Goal: Information Seeking & Learning: Learn about a topic

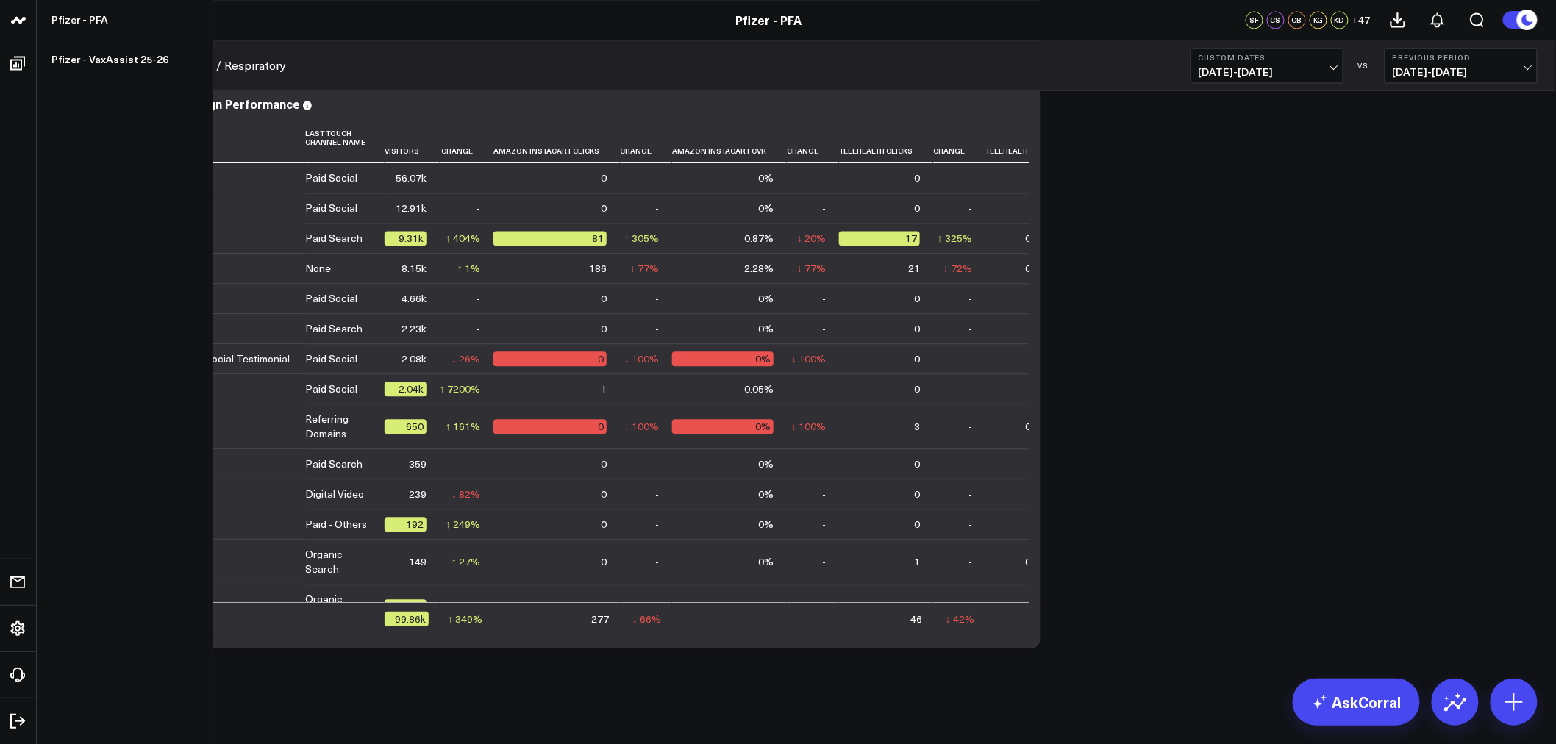
scroll to position [5893, 0]
click at [101, 66] on link "Pfizer - VaxAssist 25-26" at bounding box center [125, 60] width 176 height 40
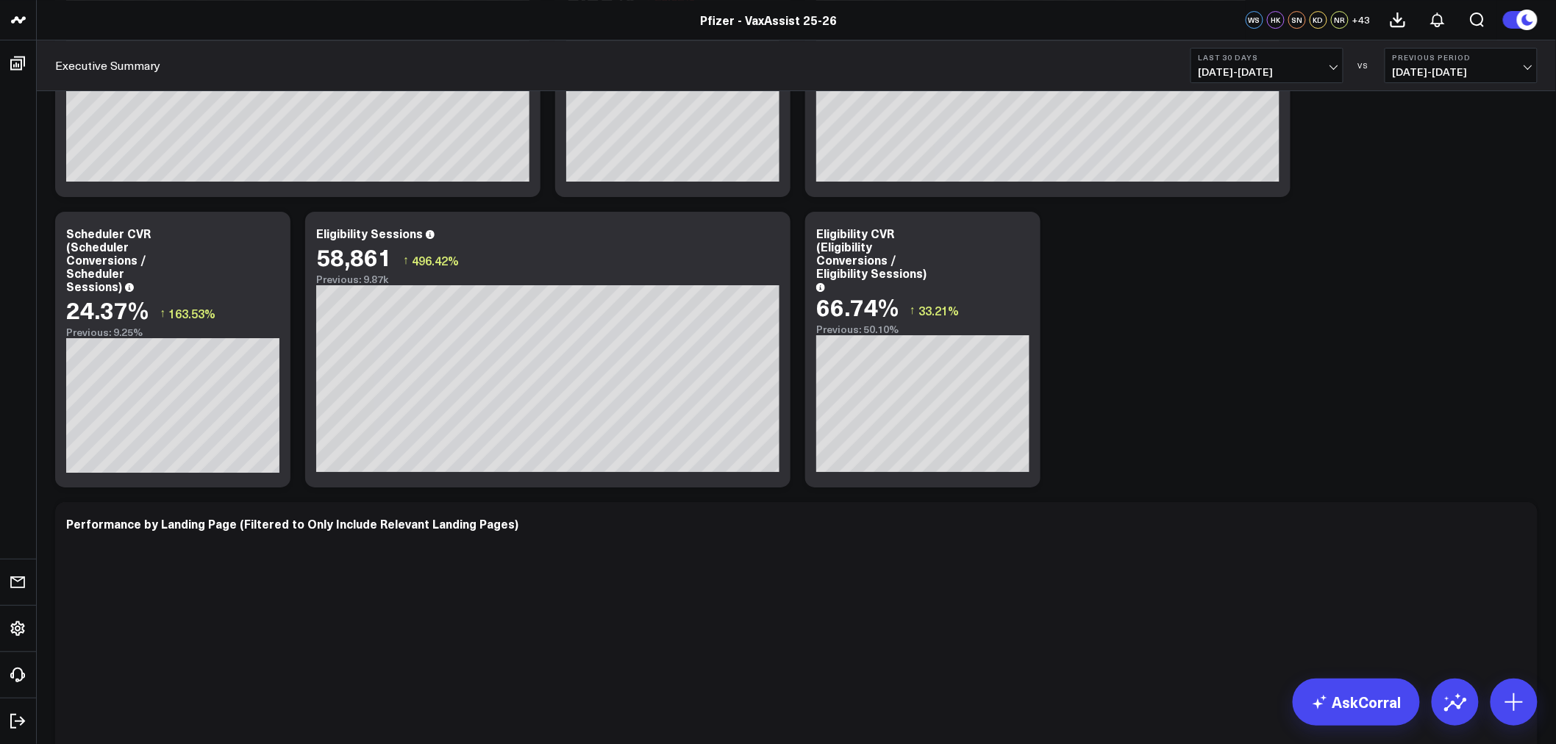
scroll to position [2288, 0]
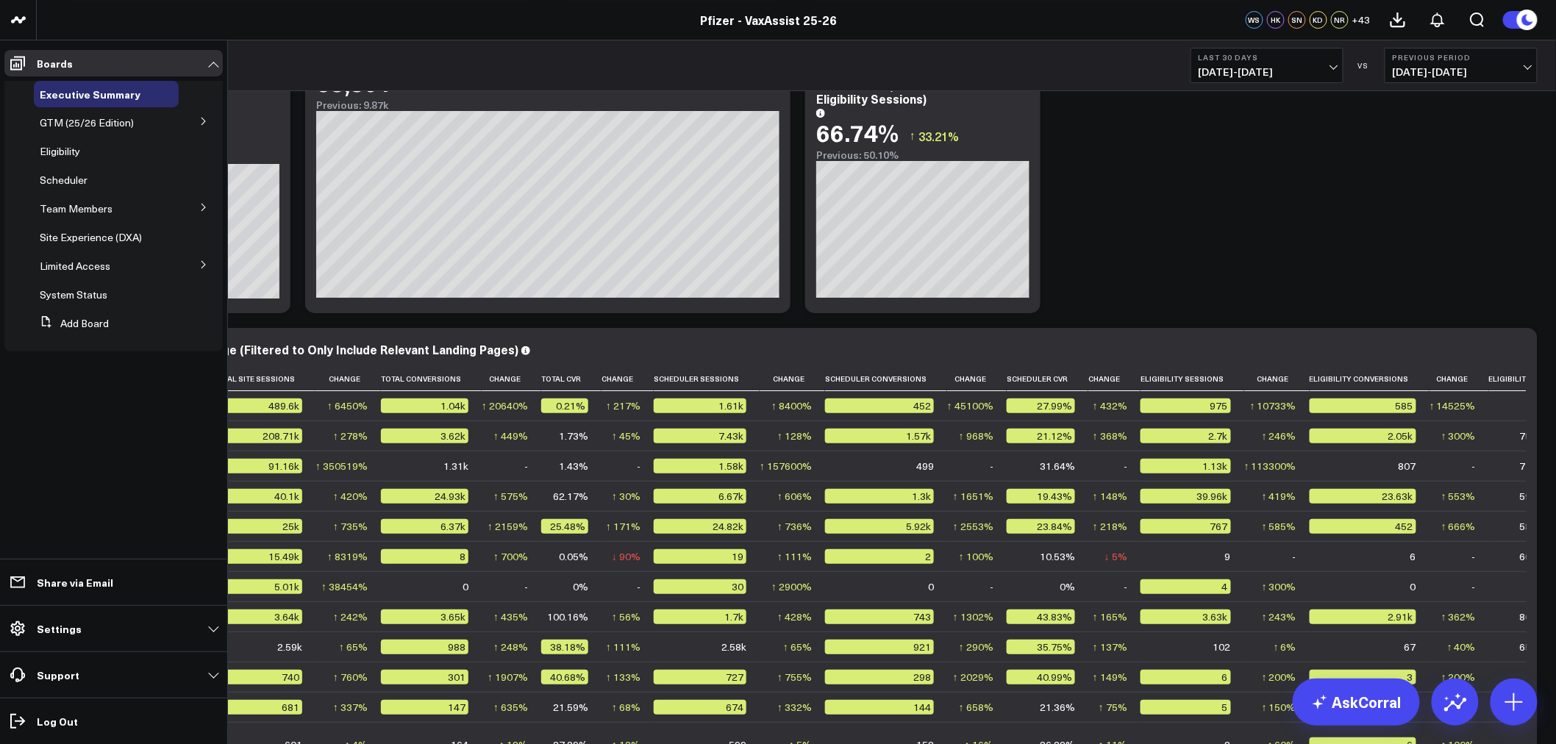
click at [200, 207] on icon at bounding box center [203, 207] width 9 height 9
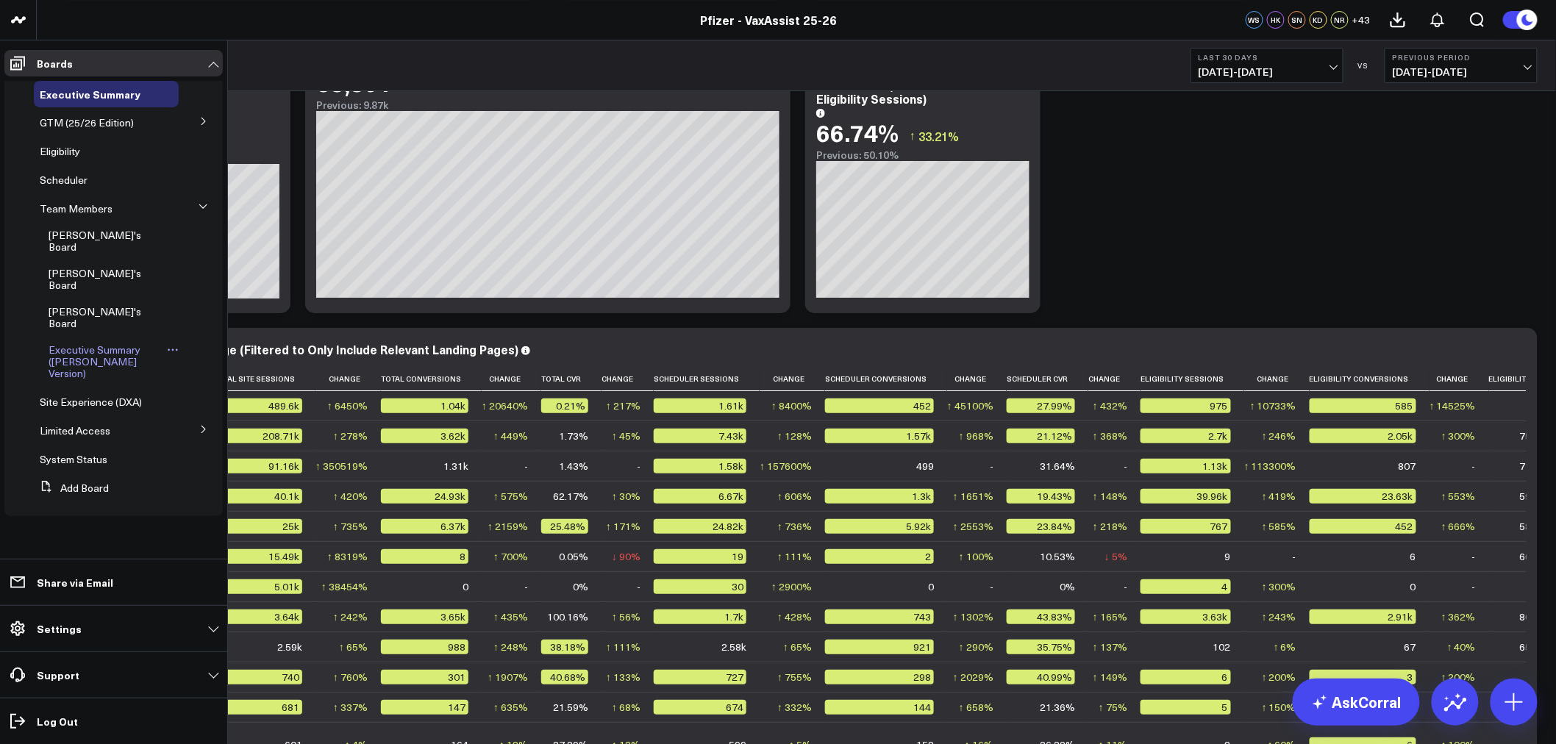
click at [76, 343] on span "Executive Summary (Surina's Version)" at bounding box center [95, 362] width 92 height 38
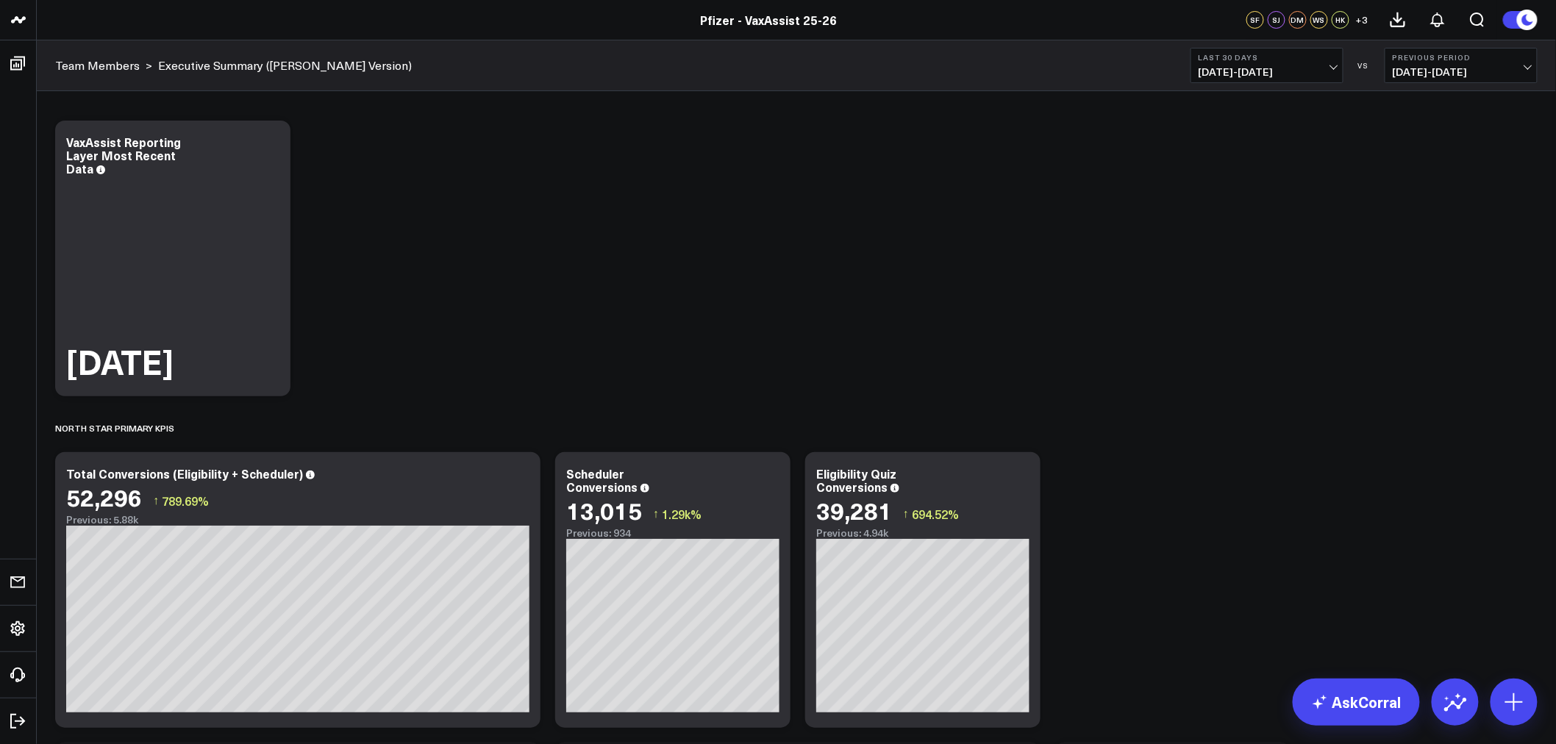
scroll to position [408, 0]
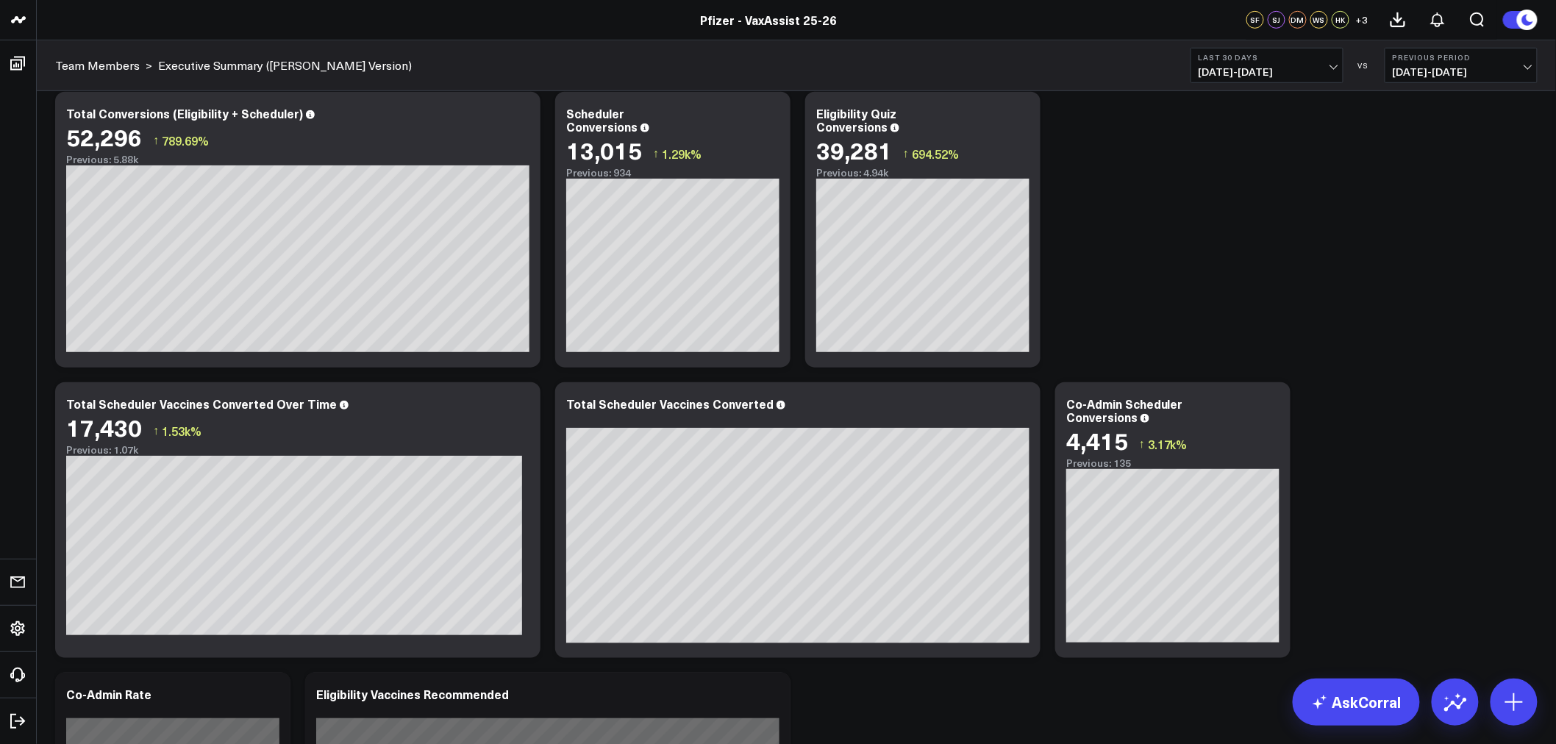
click at [1333, 76] on span "08/10/25 - 09/08/25" at bounding box center [1267, 72] width 137 height 12
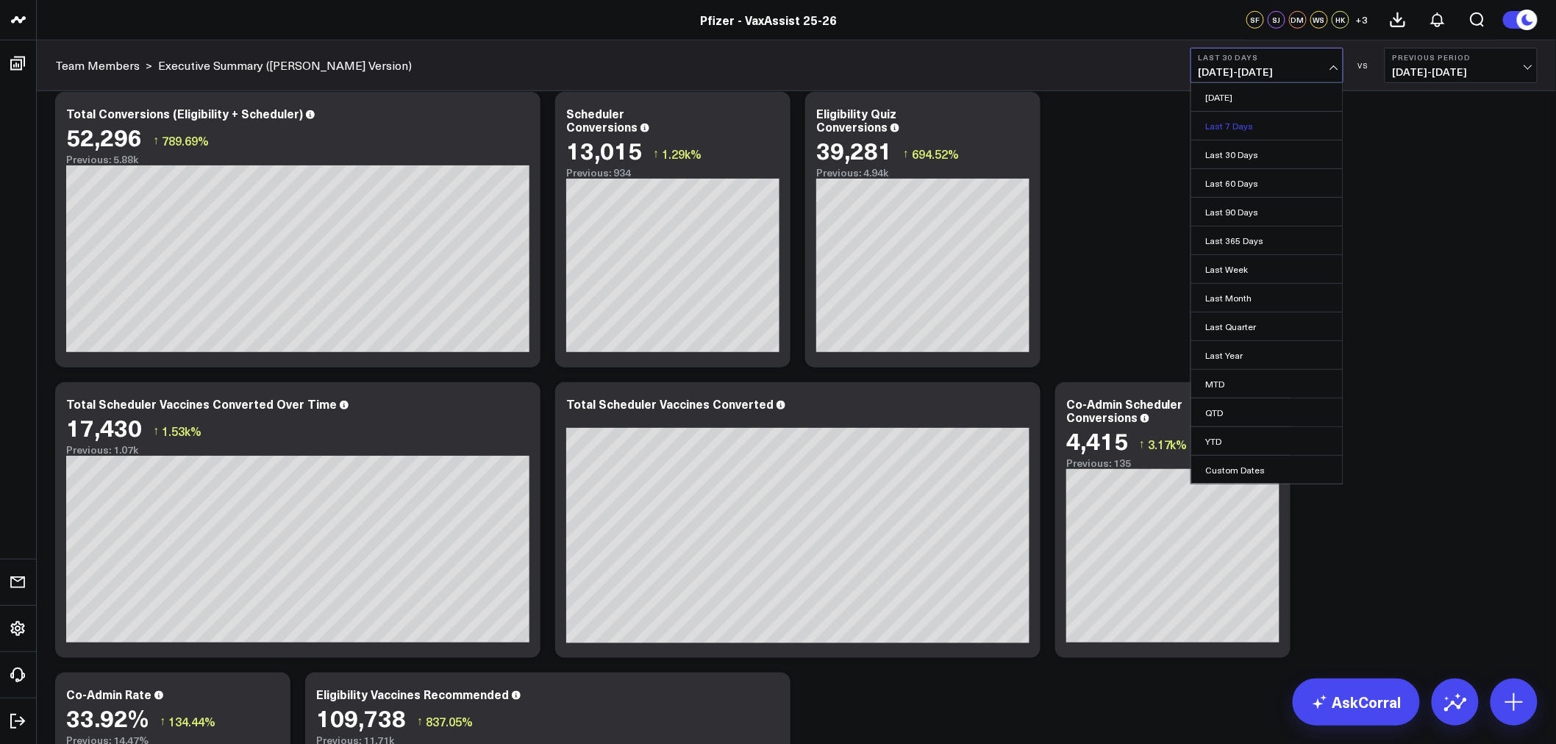
click at [1262, 130] on link "Last 7 Days" at bounding box center [1266, 126] width 151 height 28
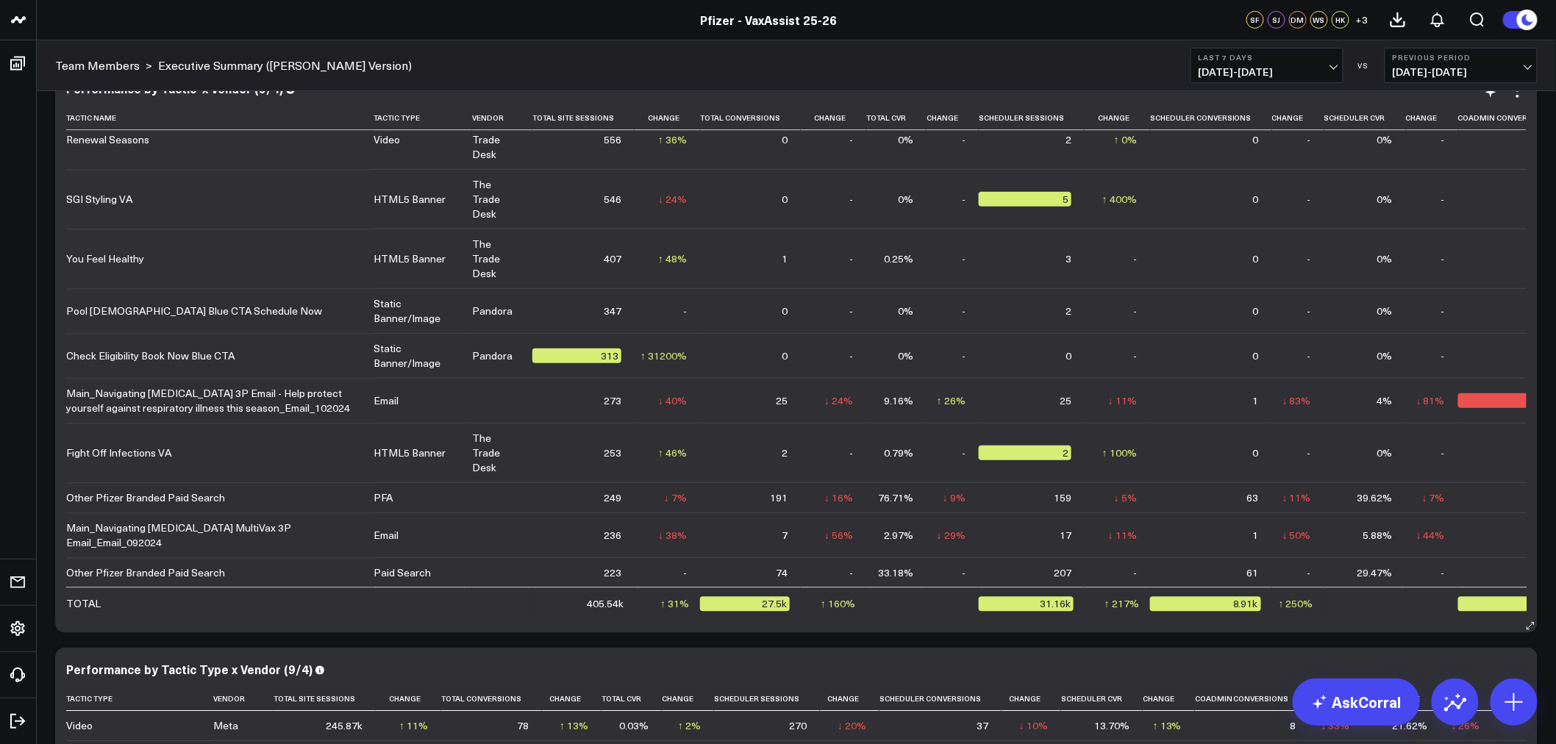
scroll to position [1552, 0]
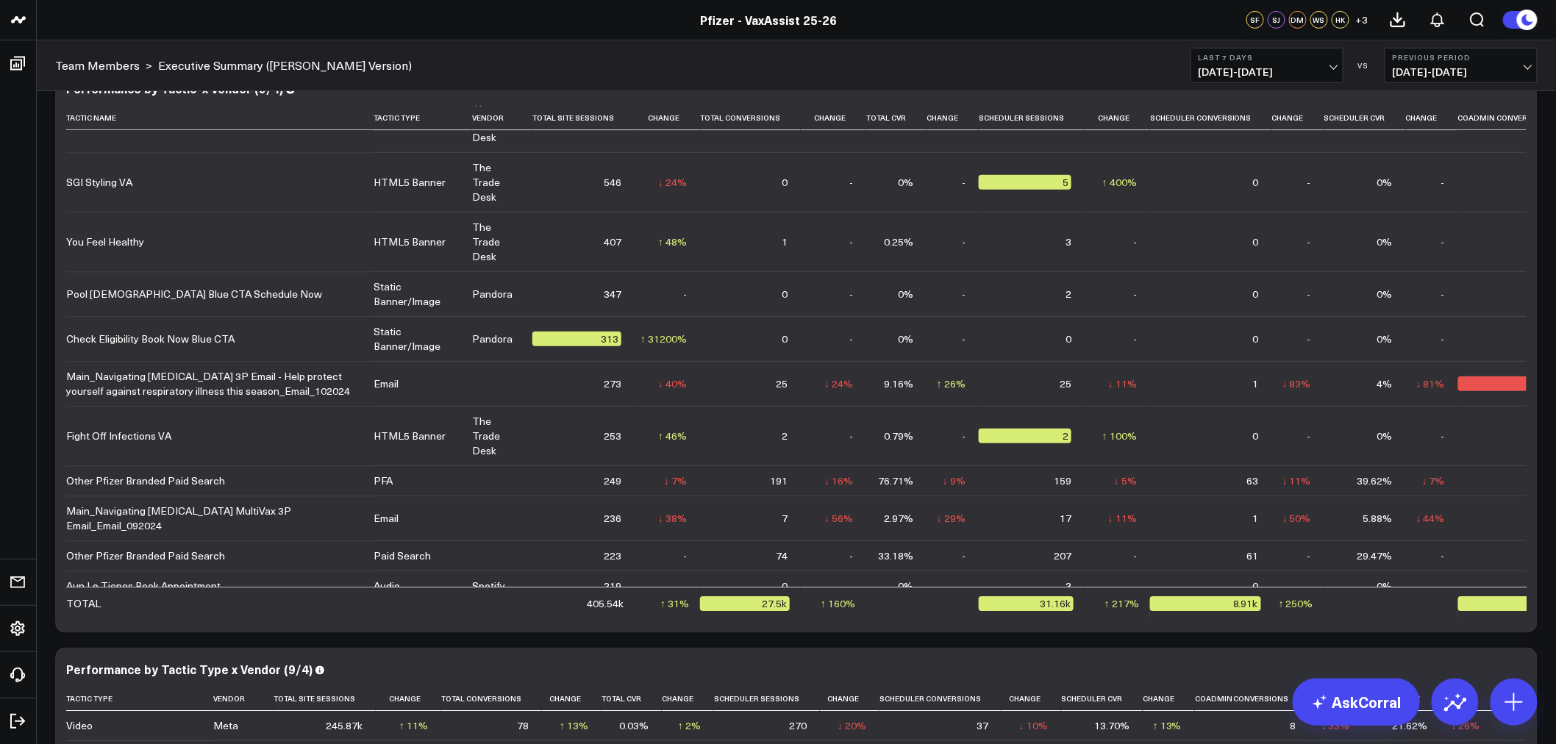
drag, startPoint x: 248, startPoint y: 593, endPoint x: 435, endPoint y: 70, distance: 555.4
click at [435, 70] on div "Team Members > Executive Summary (Surina's Version) Last 7 Days 09/02/25 - 09/0…" at bounding box center [796, 65] width 1519 height 51
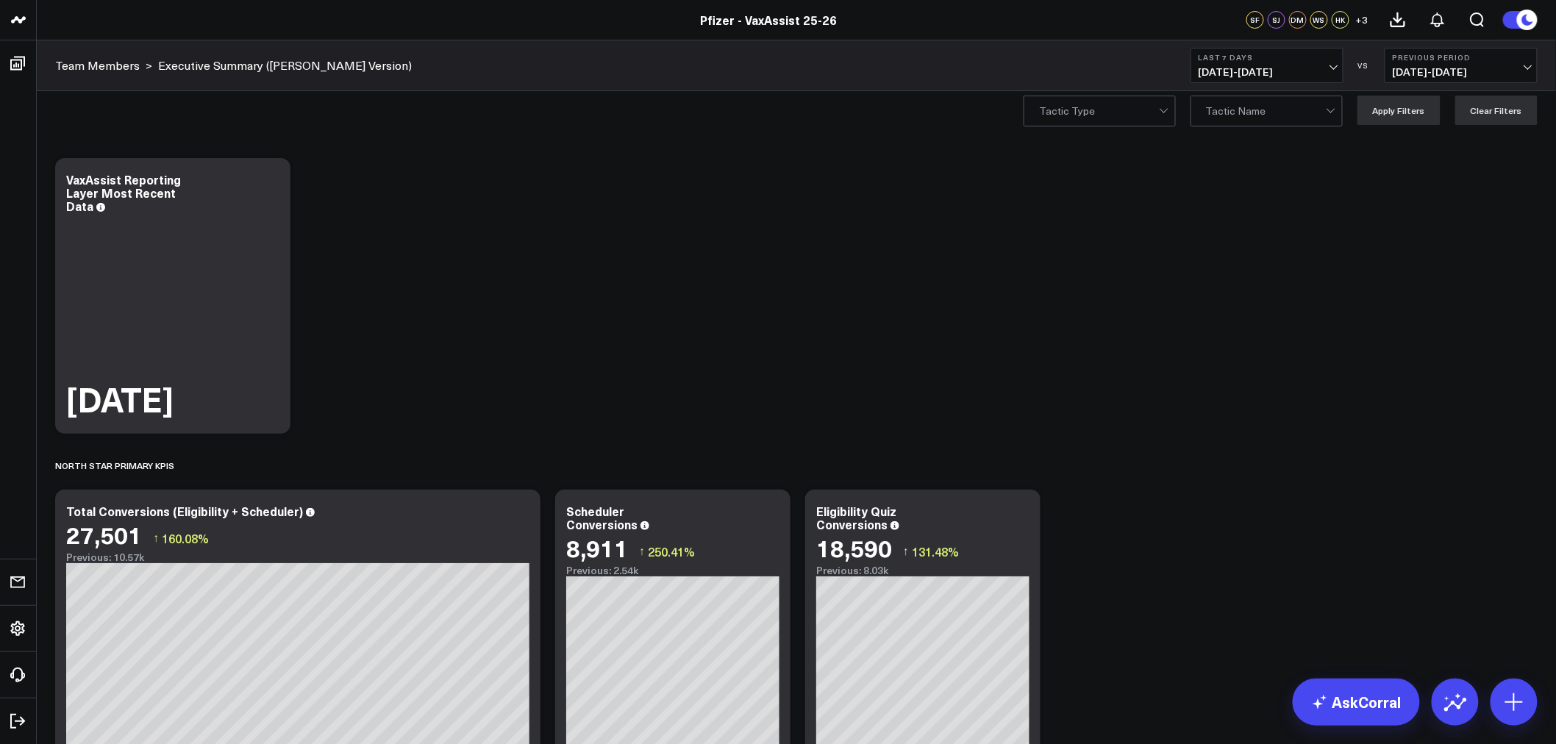
scroll to position [0, 0]
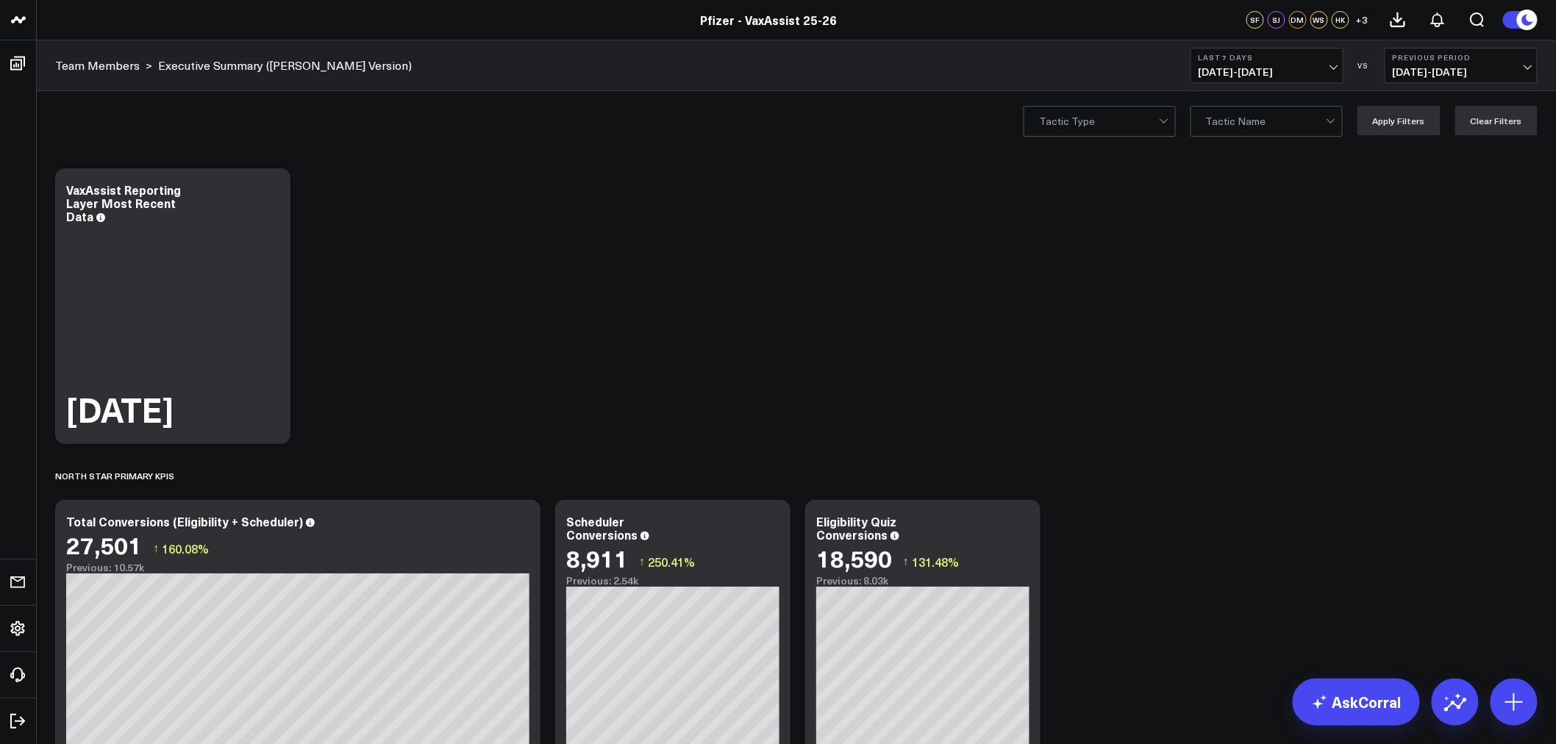
click at [1182, 115] on div "Tactic Type Tactic Name Apply Filters Clear Filters" at bounding box center [1281, 120] width 514 height 29
click at [1171, 116] on div at bounding box center [1165, 121] width 13 height 29
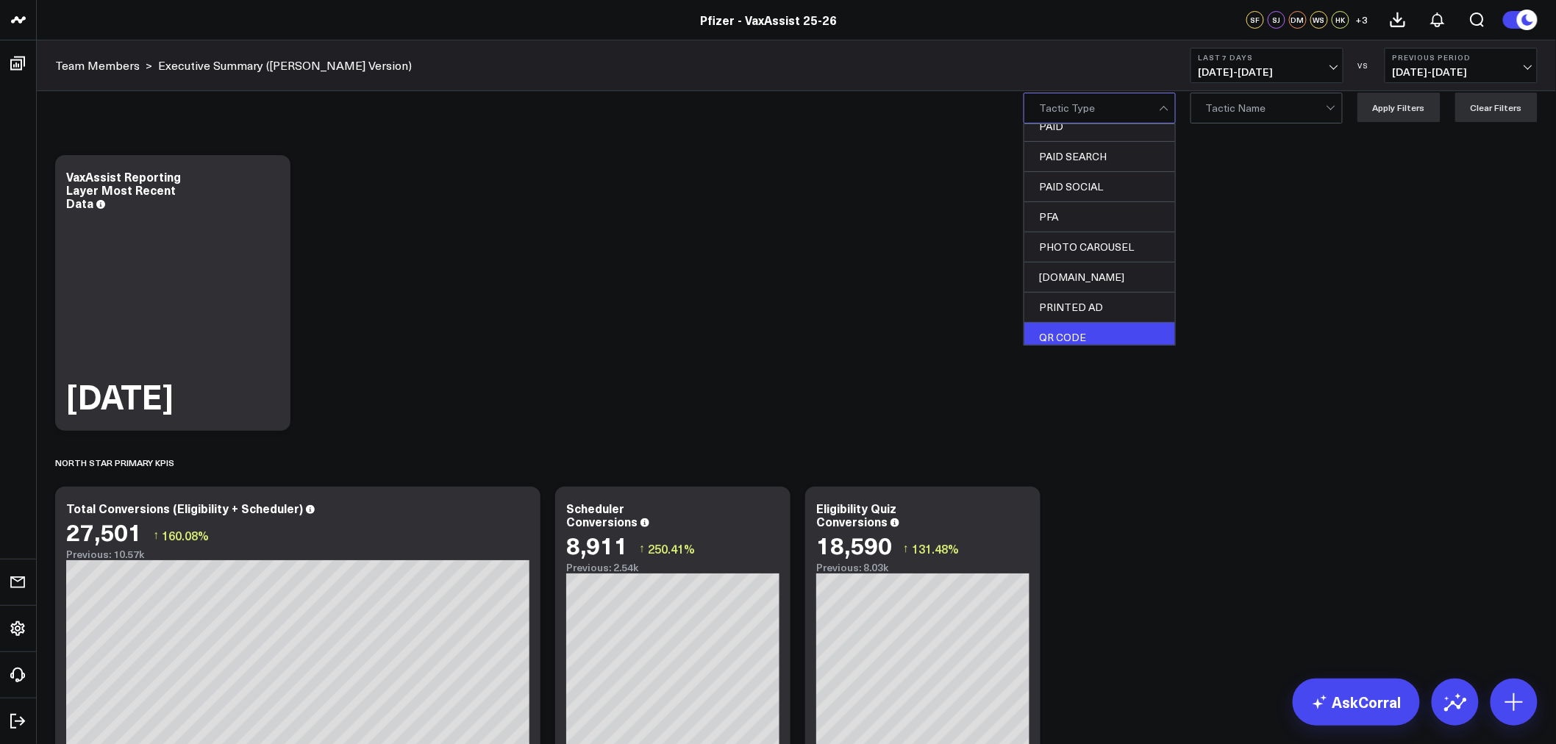
scroll to position [399, 0]
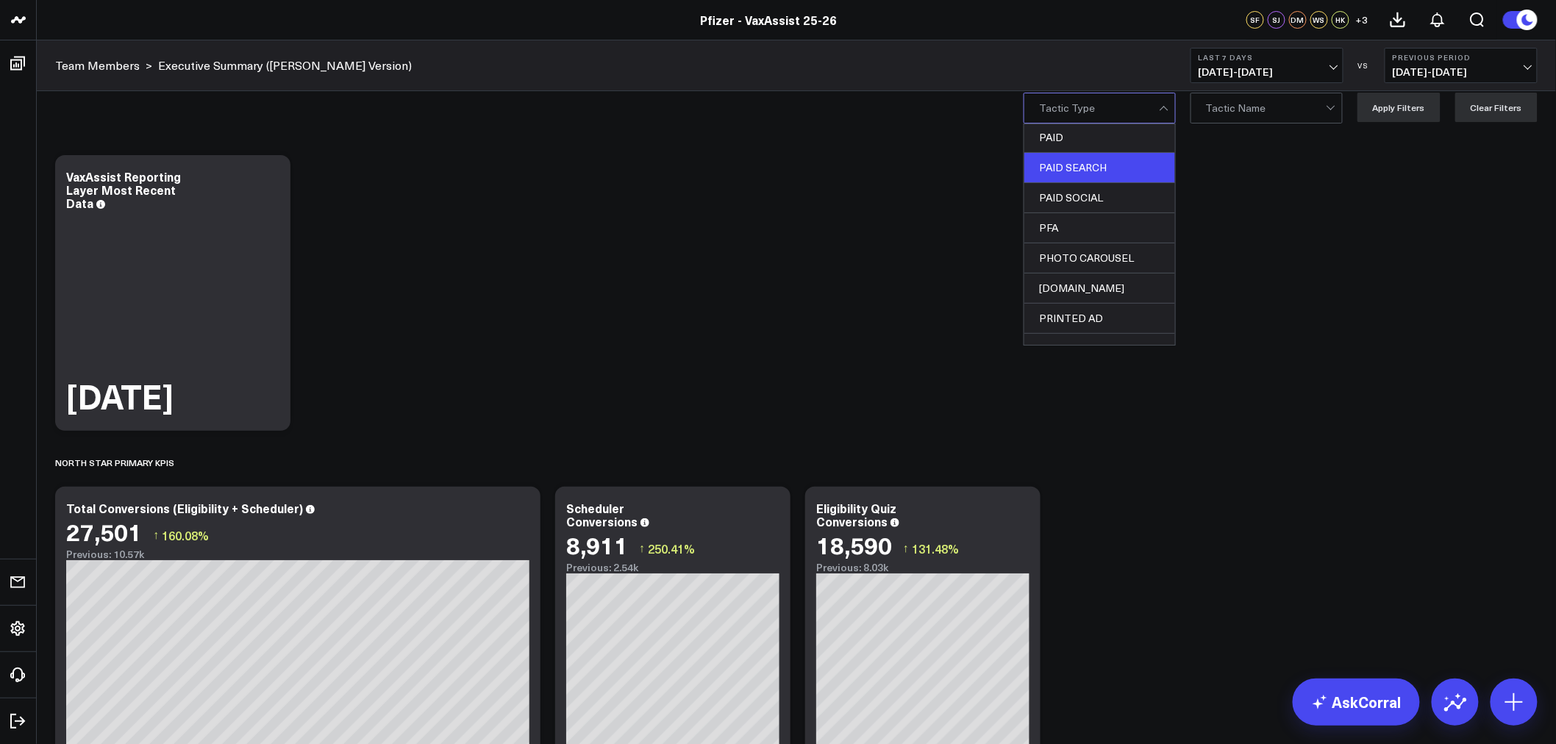
click at [1086, 163] on div "PAID SEARCH" at bounding box center [1099, 168] width 151 height 30
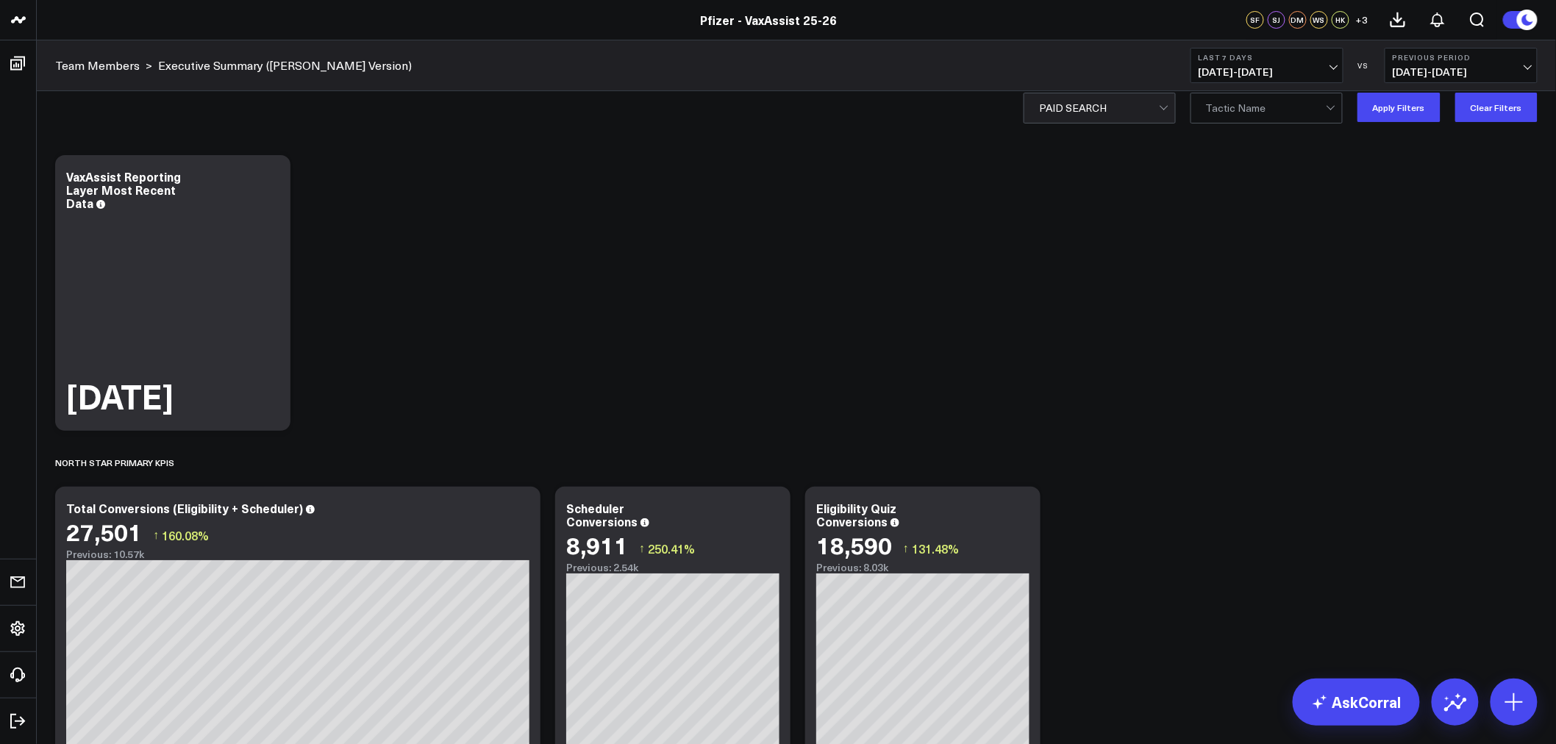
click at [1156, 104] on div at bounding box center [1099, 107] width 120 height 29
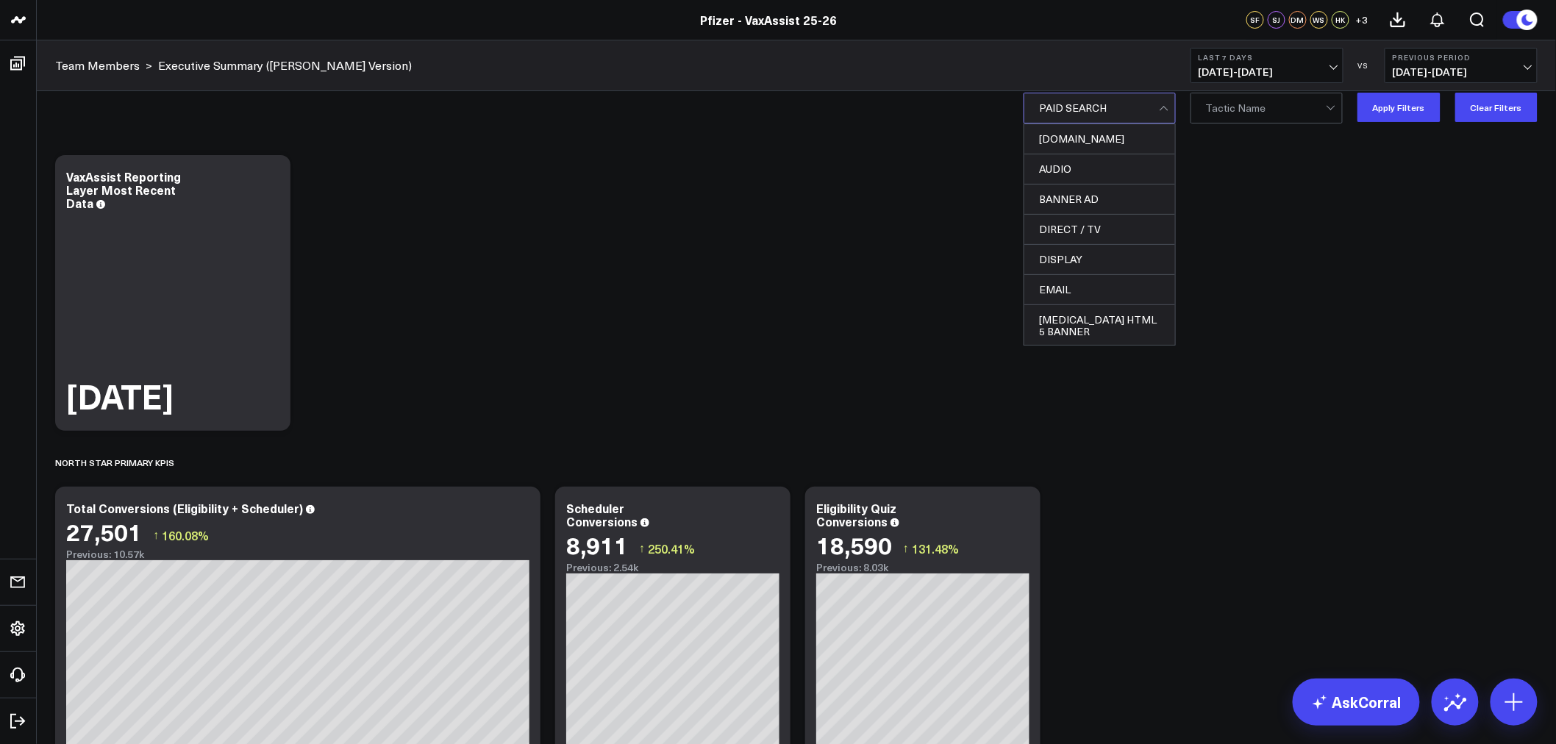
scroll to position [246, 0]
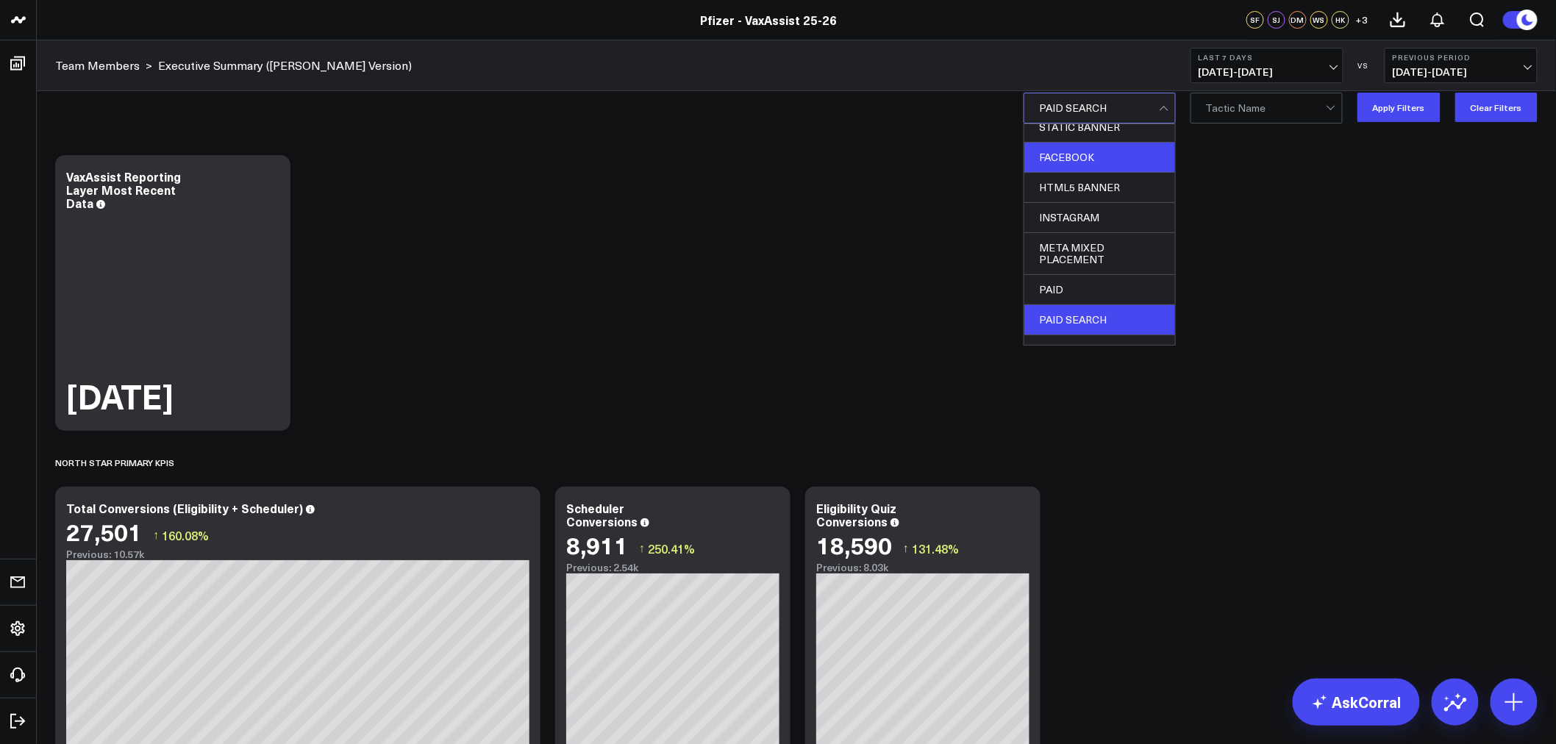
click at [1077, 157] on div "FACEBOOK" at bounding box center [1099, 158] width 151 height 30
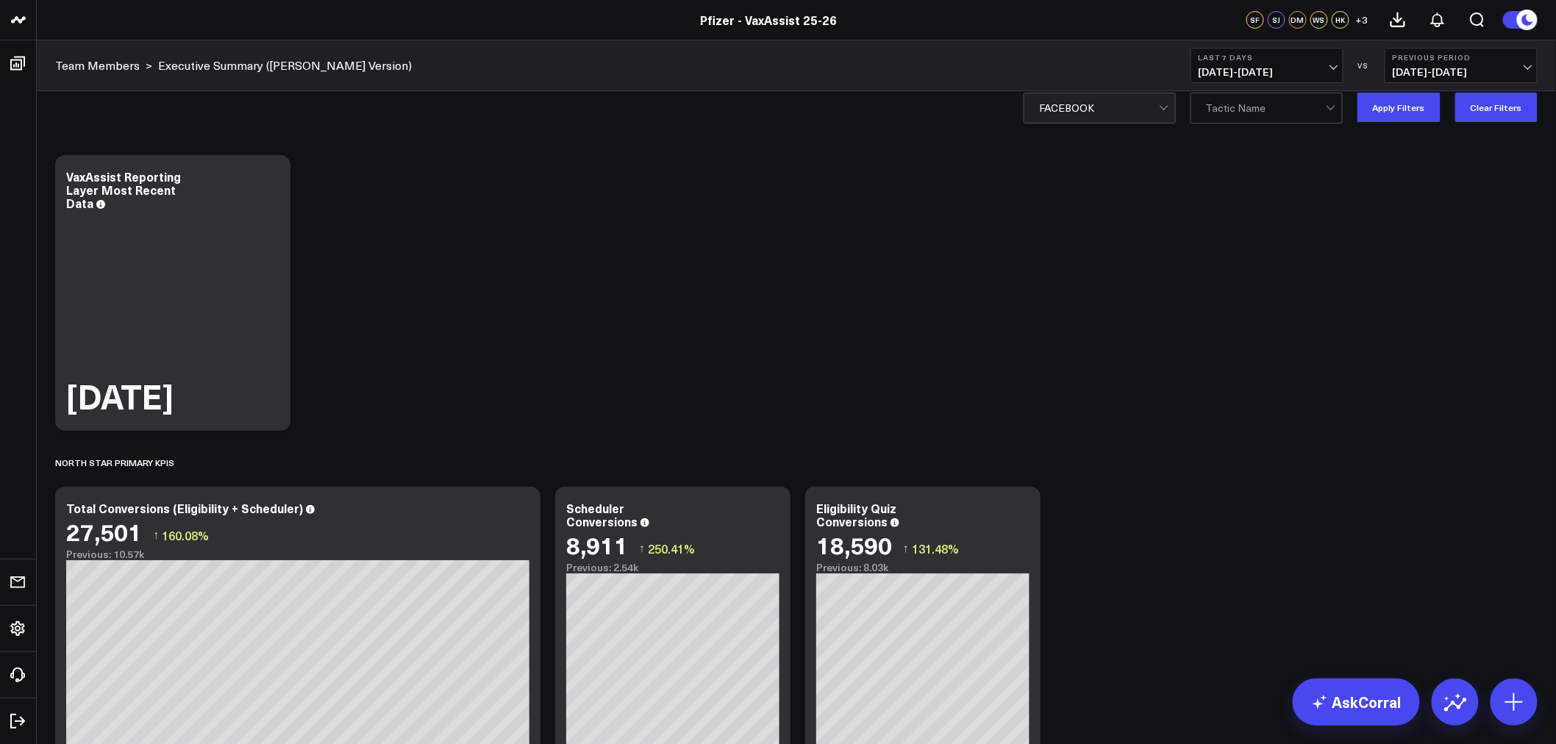
click at [1157, 114] on div at bounding box center [1099, 107] width 120 height 29
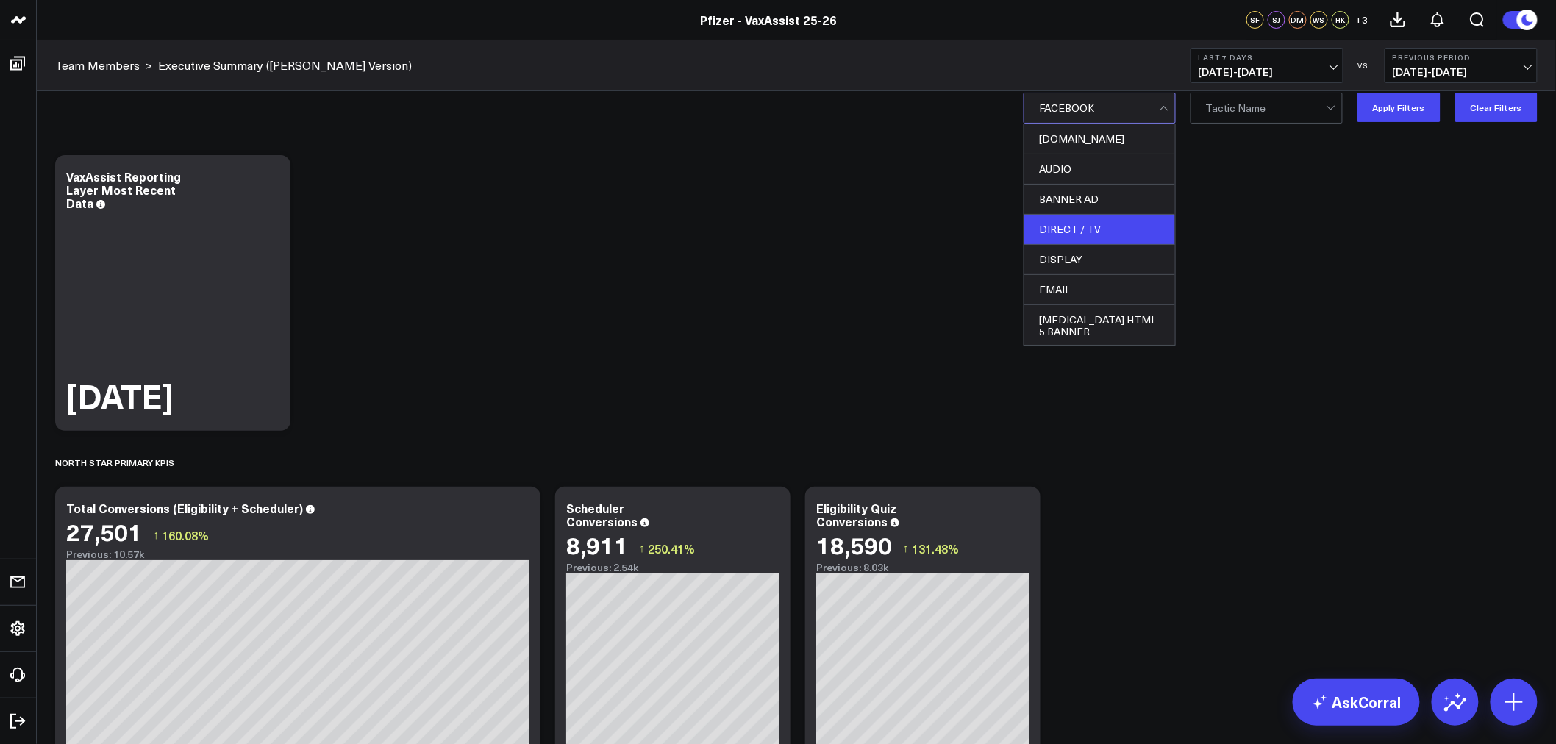
scroll to position [82, 0]
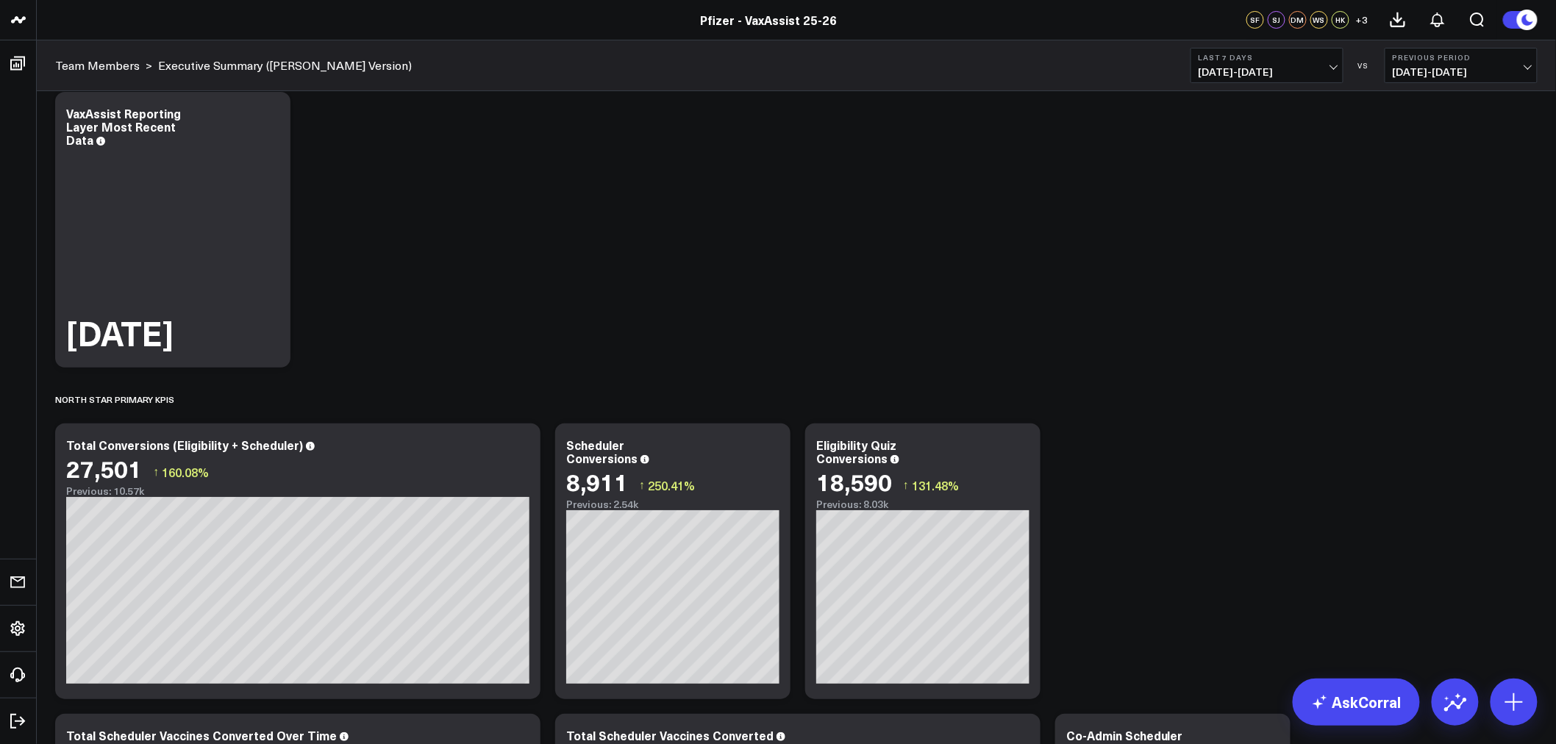
scroll to position [0, 0]
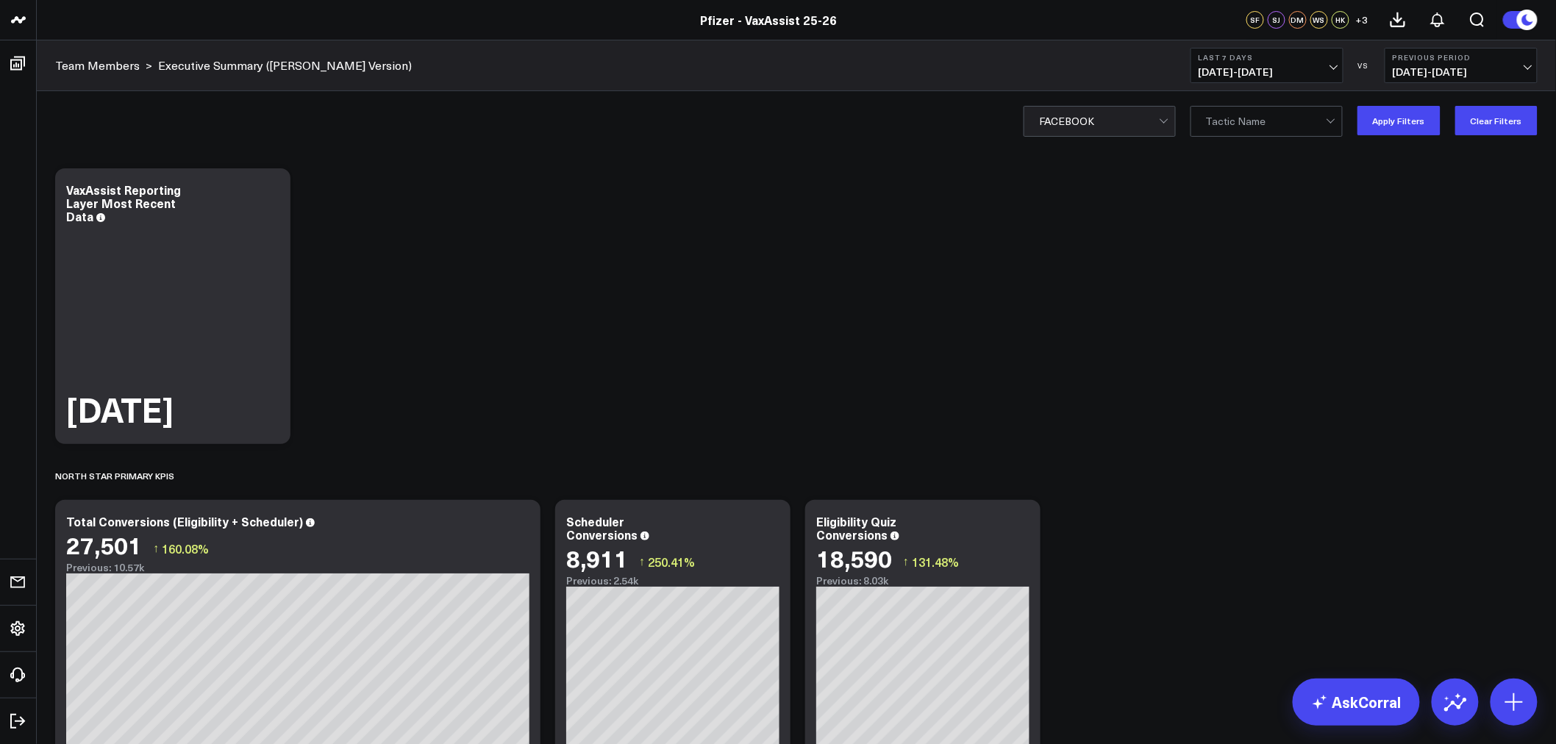
click at [1168, 119] on div at bounding box center [1164, 119] width 8 height 8
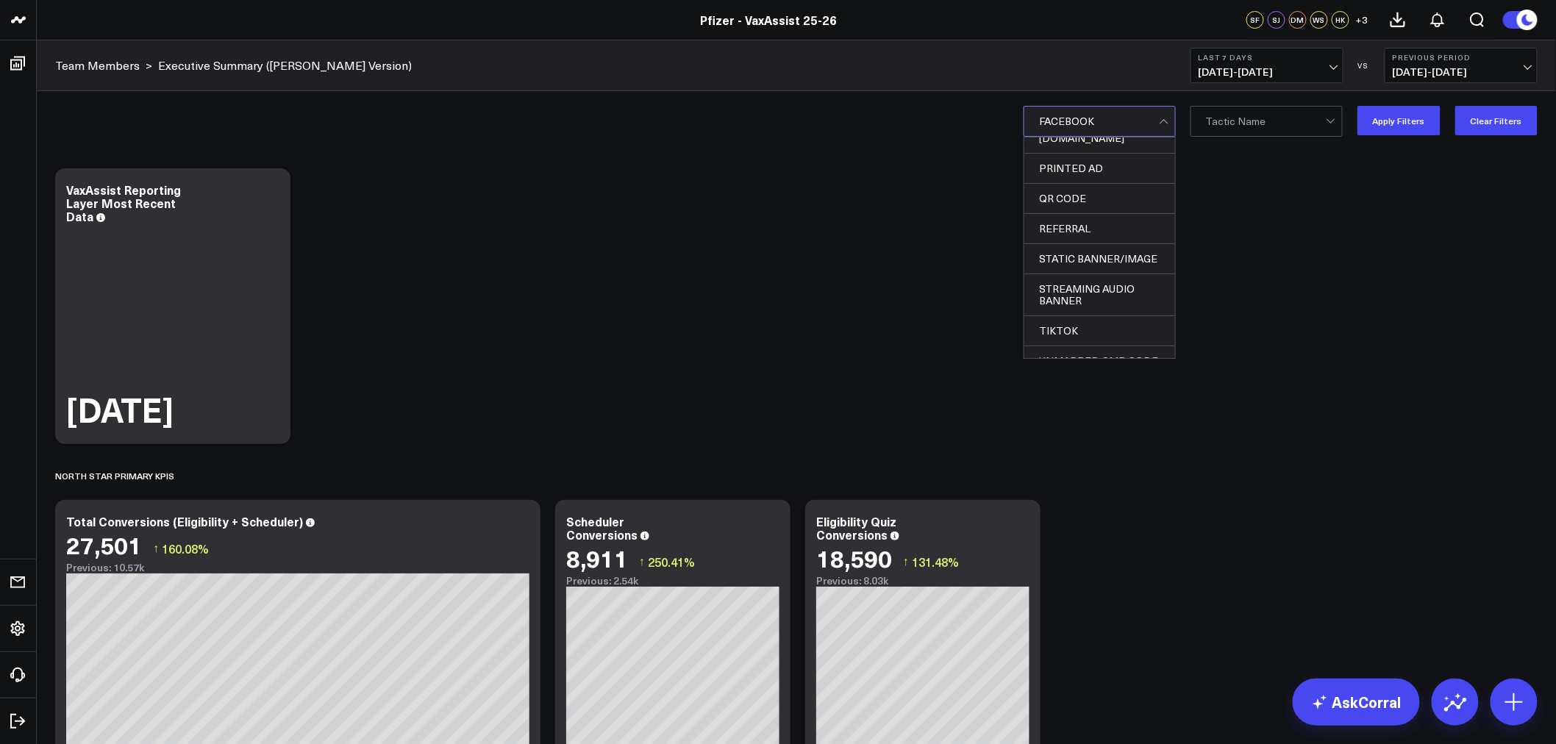
scroll to position [317, 0]
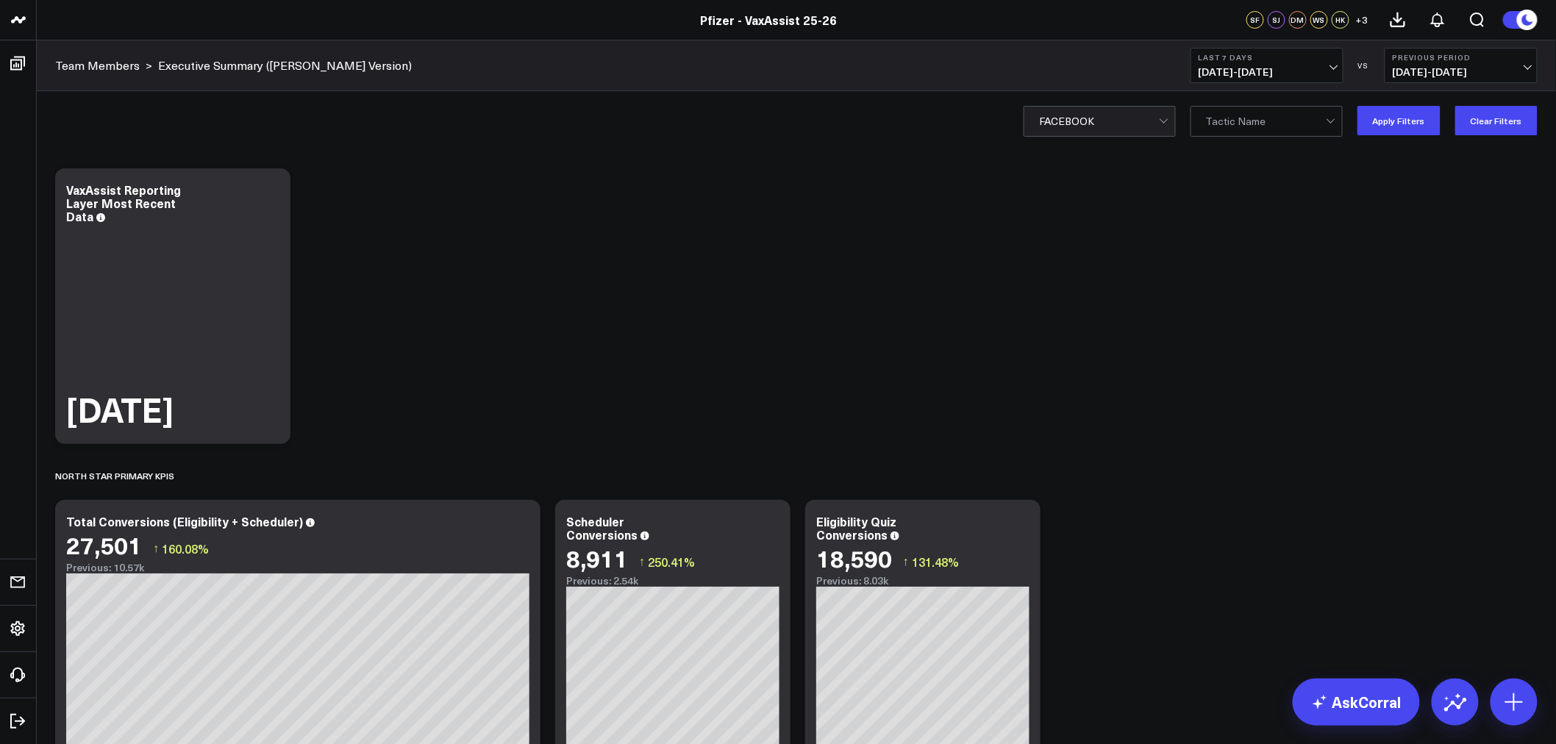
click at [1474, 115] on button "Clear Filters" at bounding box center [1496, 120] width 82 height 29
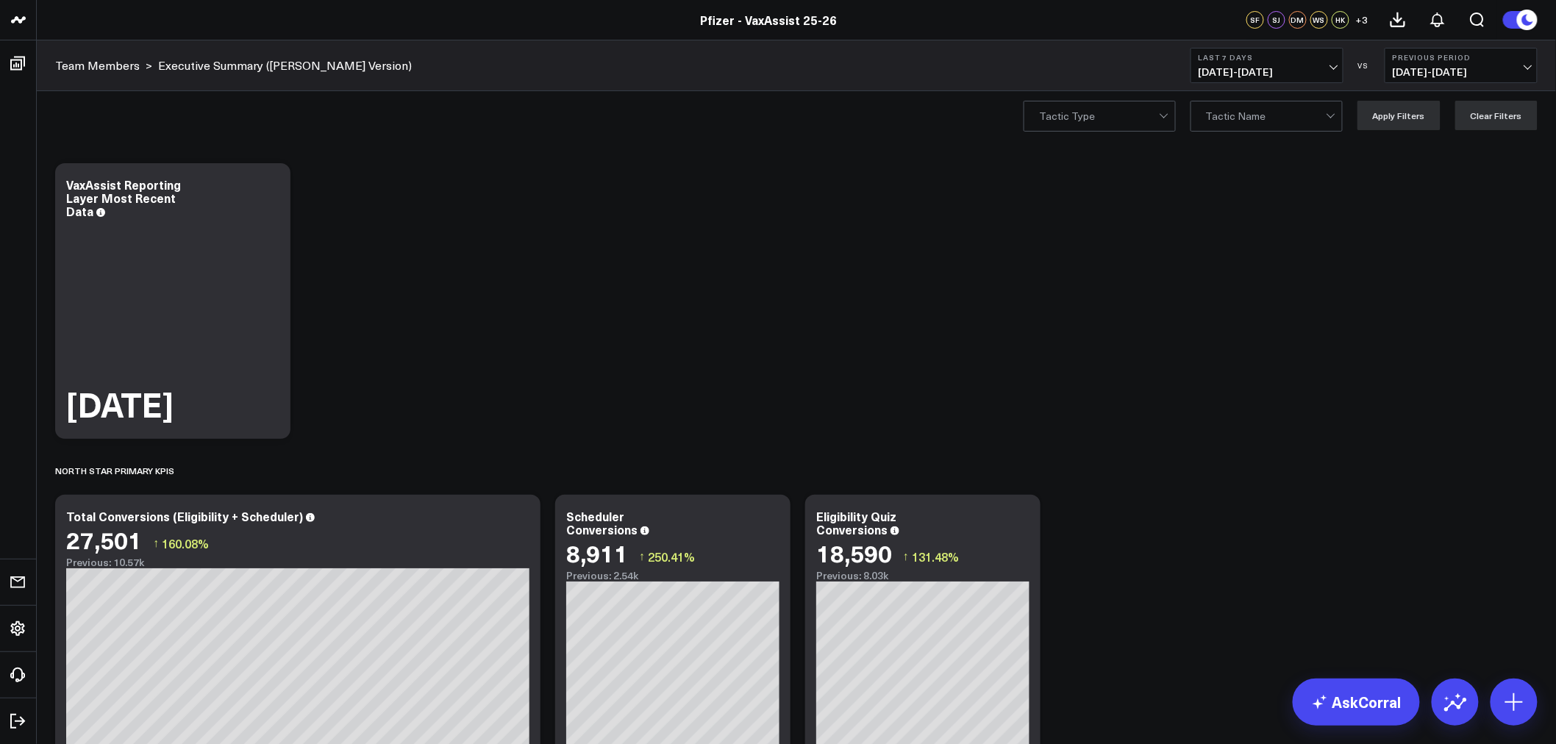
scroll to position [0, 0]
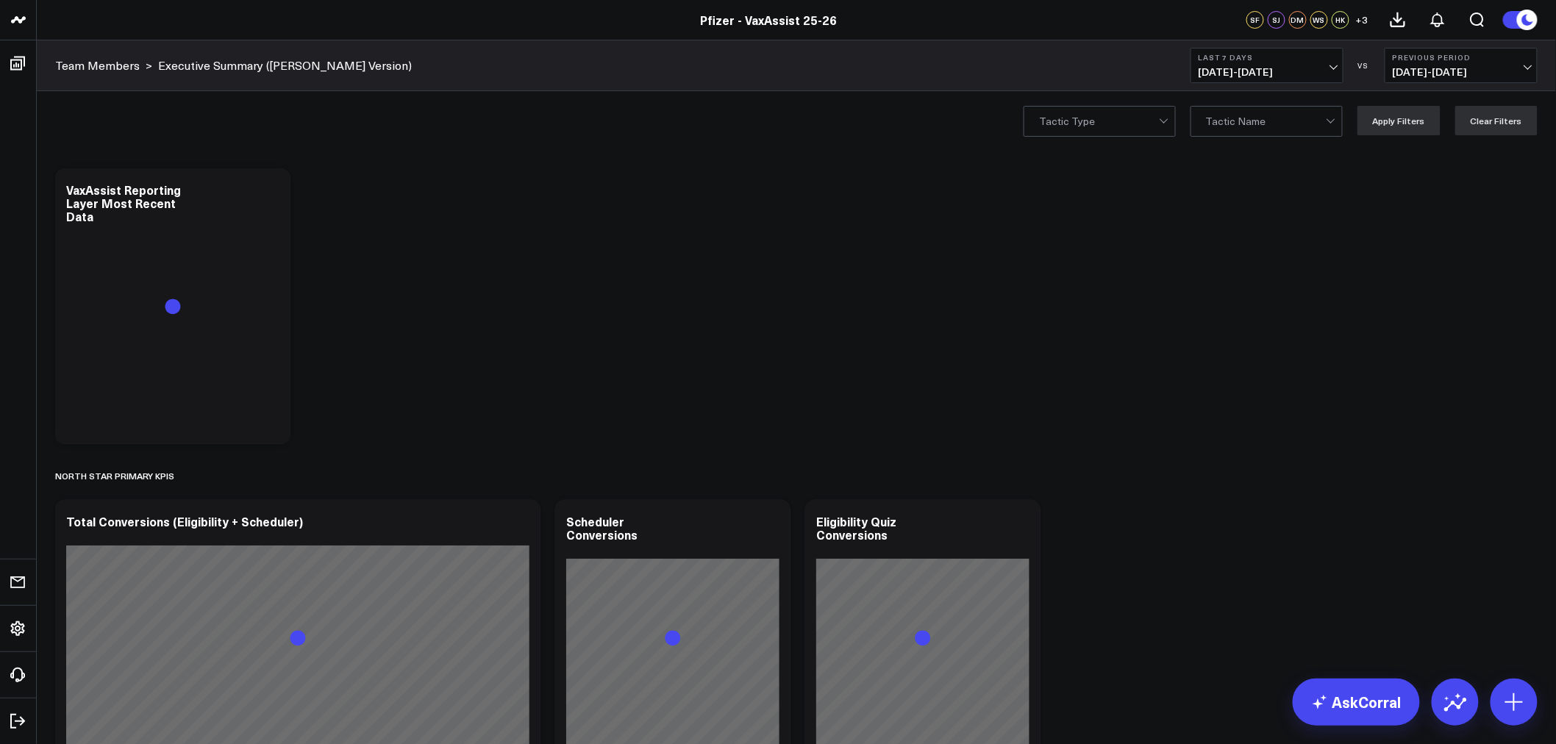
click at [1171, 121] on div at bounding box center [1165, 121] width 13 height 29
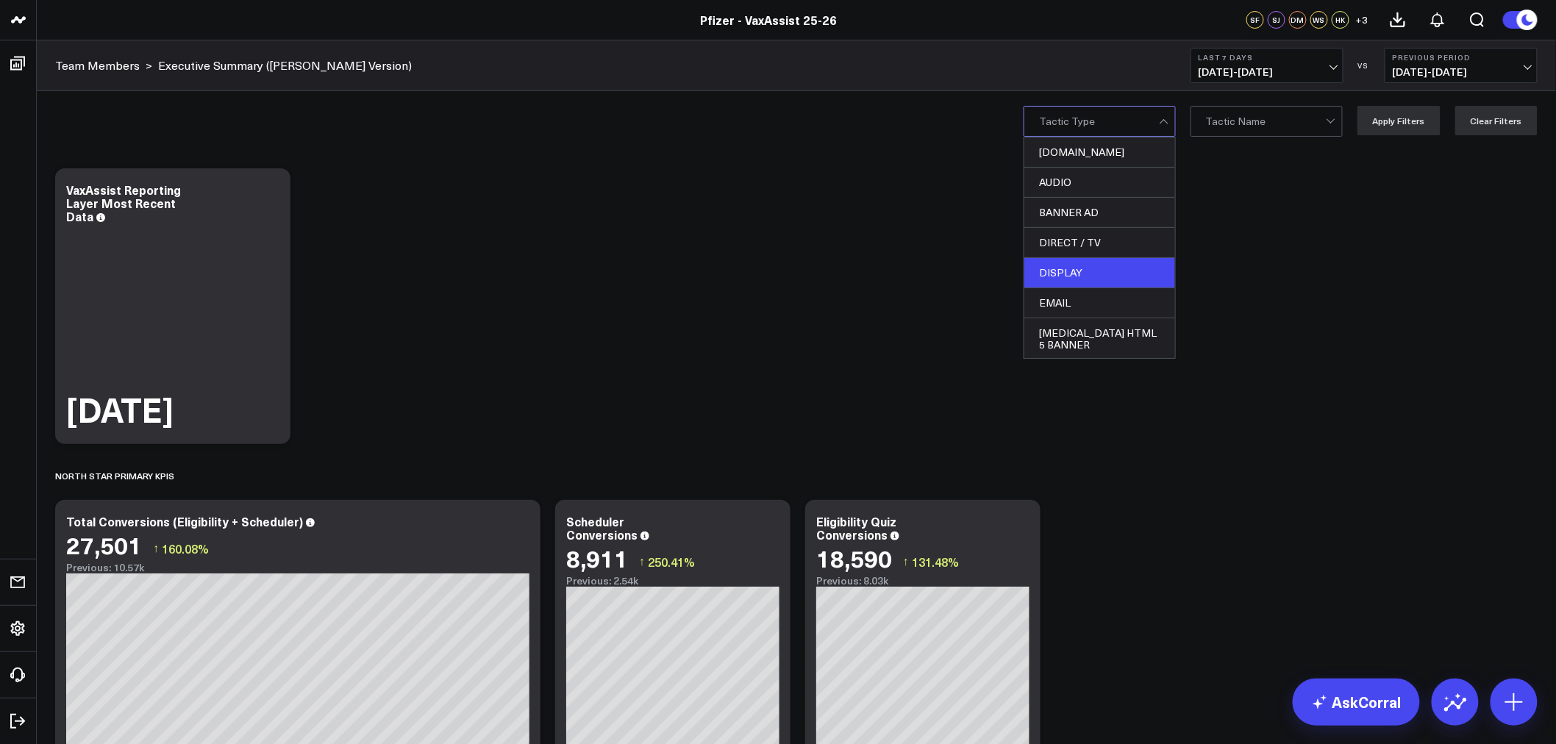
click at [1084, 270] on div "DISPLAY" at bounding box center [1099, 273] width 151 height 30
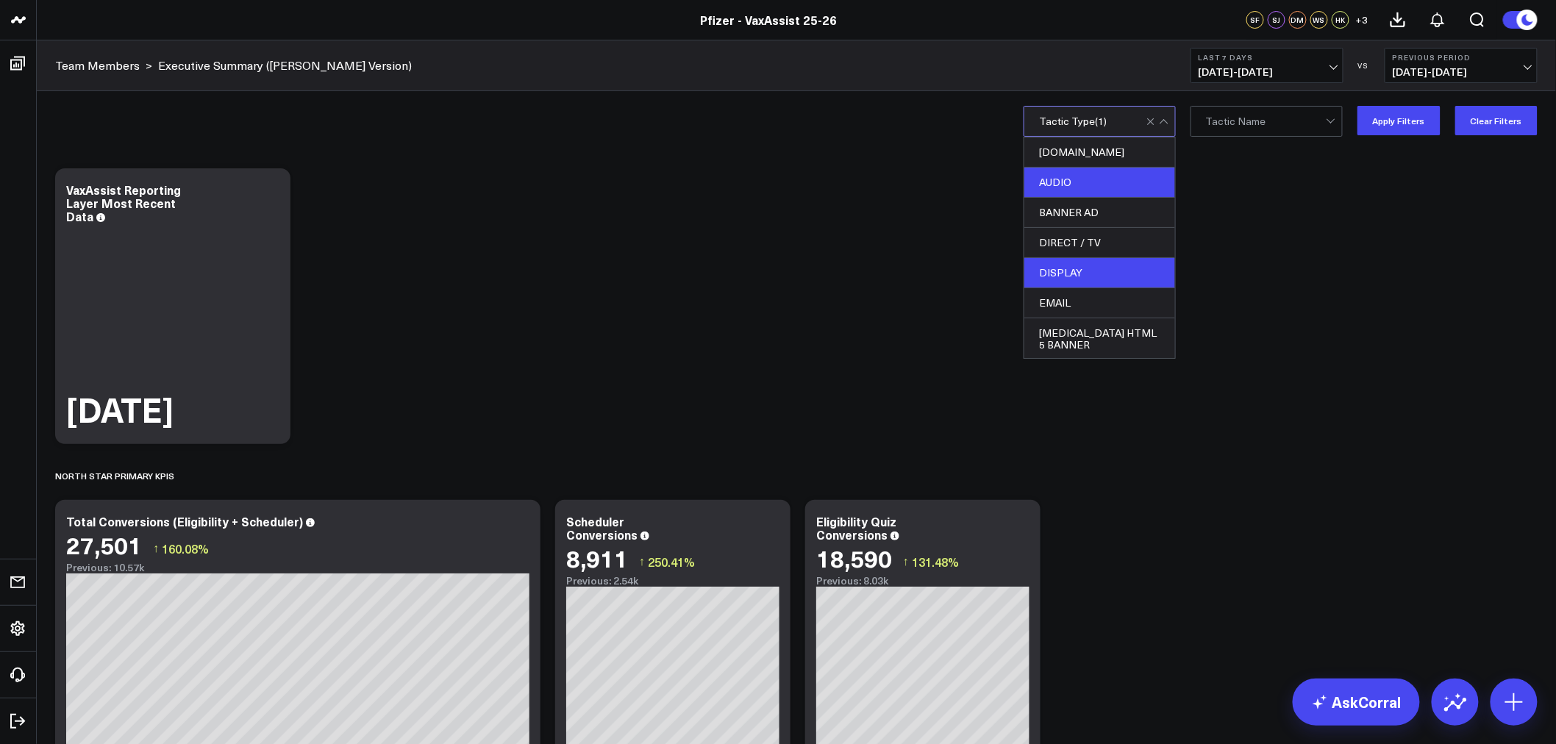
click at [1094, 175] on div "AUDIO" at bounding box center [1099, 183] width 151 height 30
click at [1093, 320] on div "ENDEMIC HTML 5 BANNER" at bounding box center [1099, 339] width 151 height 42
click at [1097, 296] on div "EMAIL" at bounding box center [1099, 303] width 151 height 30
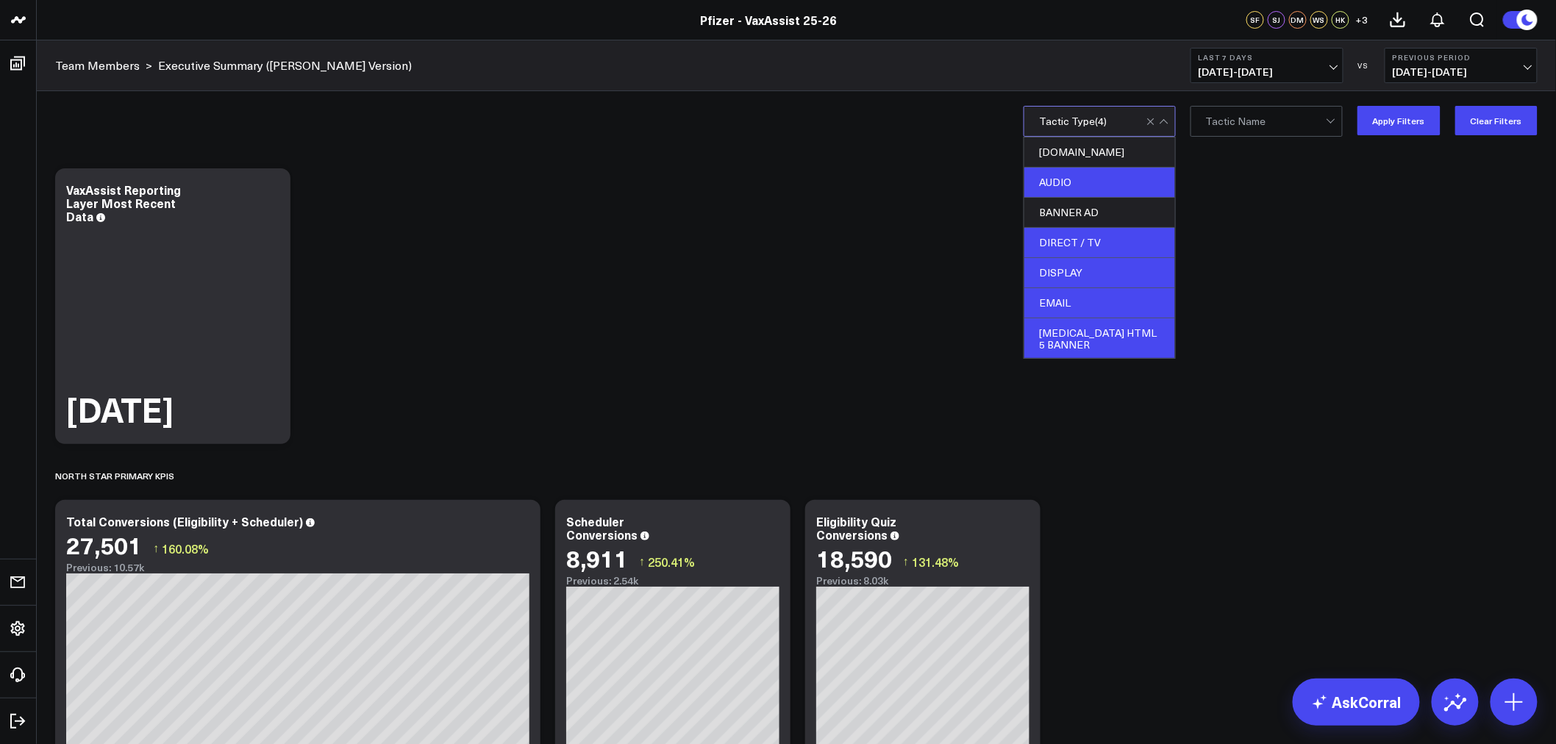
click at [1093, 240] on div "DIRECT / TV" at bounding box center [1099, 243] width 151 height 30
click at [1502, 126] on button "Clear Filters" at bounding box center [1496, 120] width 82 height 29
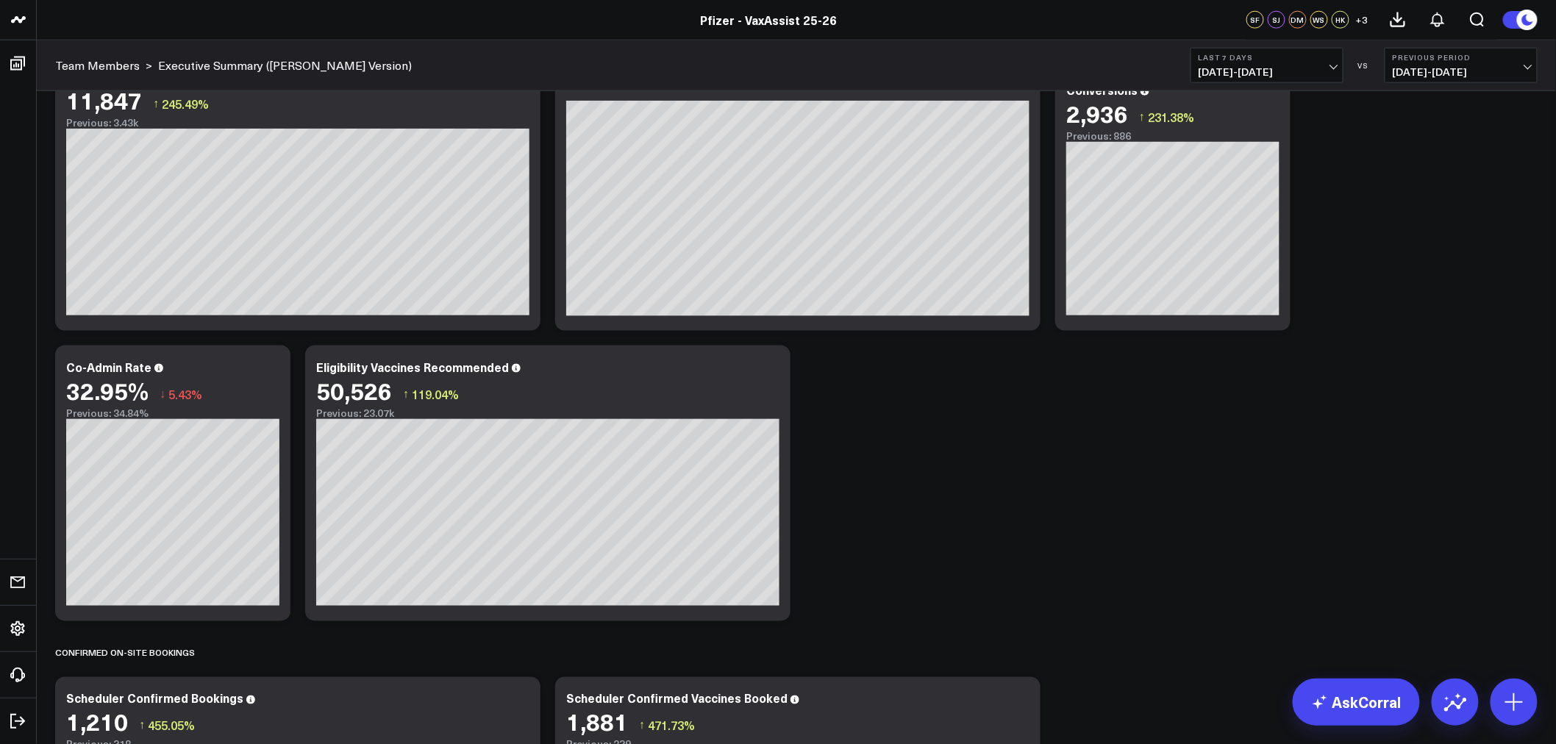
scroll to position [2777, 0]
